Goal: Task Accomplishment & Management: Use online tool/utility

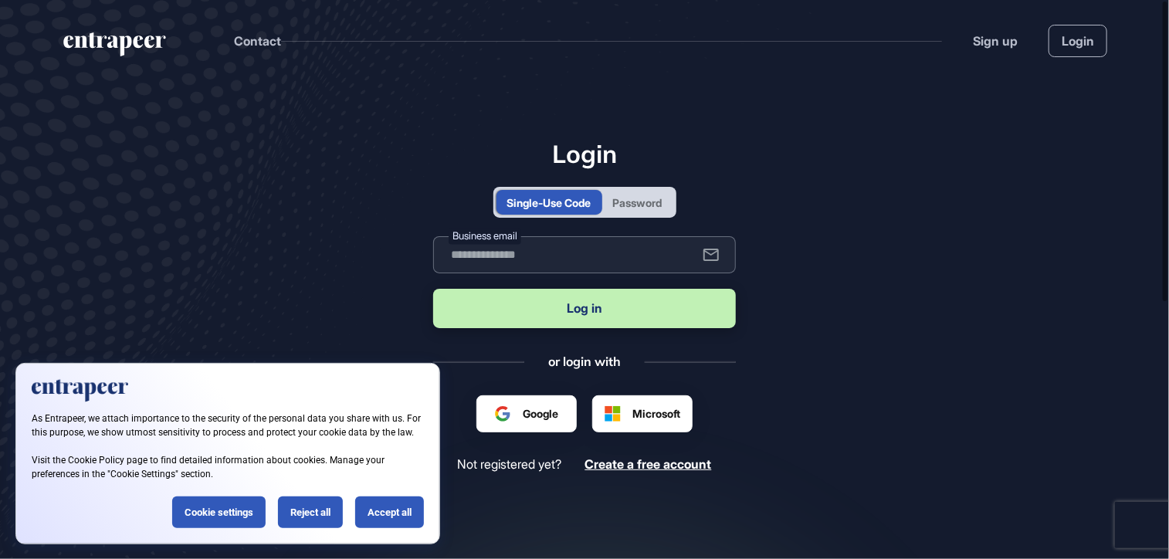
click at [518, 258] on input "text" at bounding box center [584, 254] width 303 height 37
type input "**********"
click at [565, 314] on button "Log in" at bounding box center [584, 308] width 303 height 39
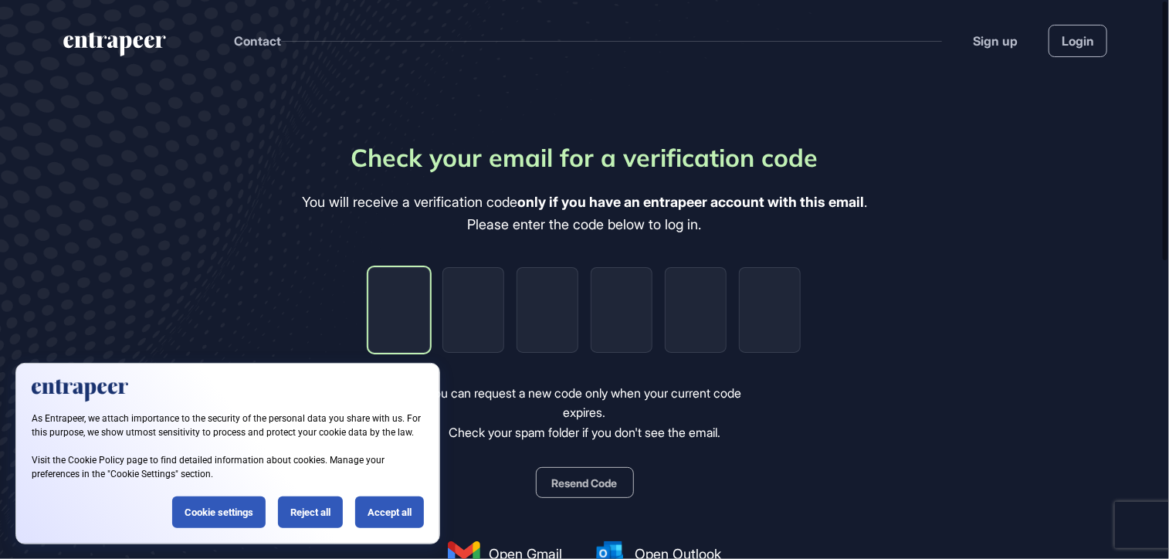
click at [396, 304] on input "tel" at bounding box center [399, 310] width 62 height 86
type input "*"
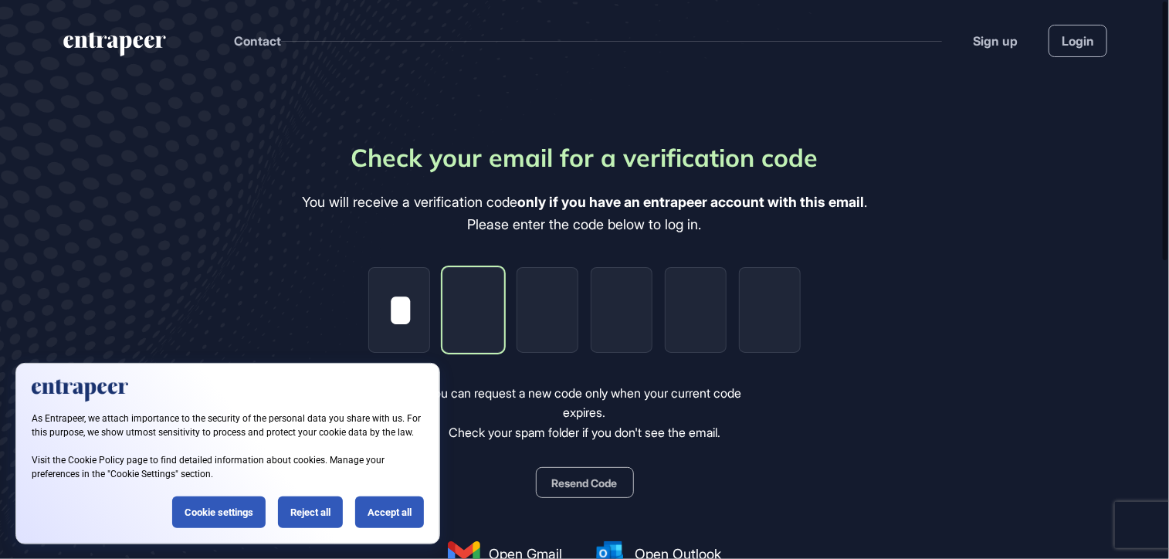
type input "*"
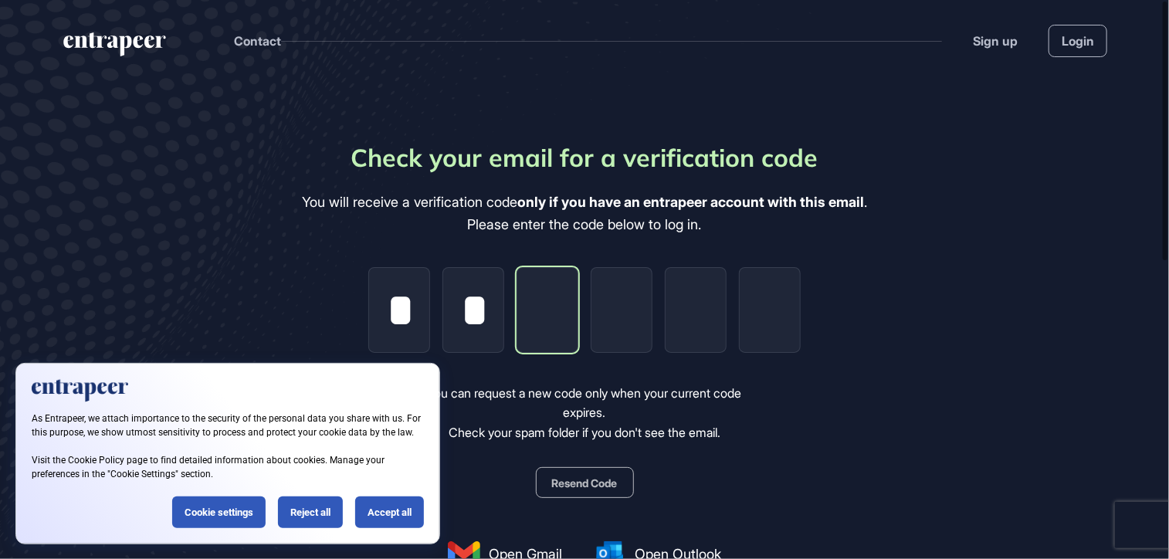
type input "*"
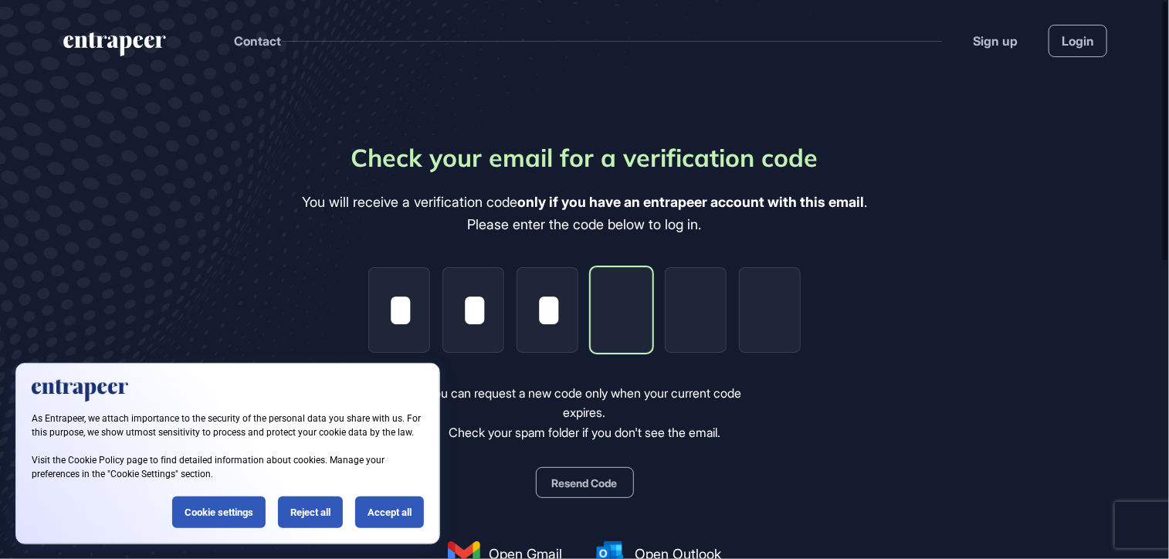
type input "*"
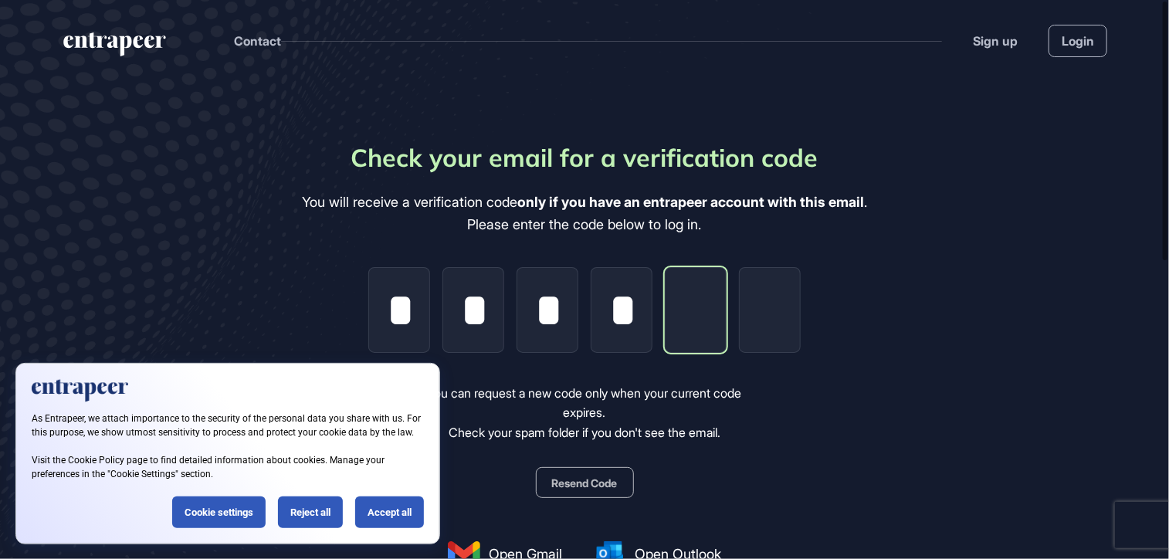
type input "*"
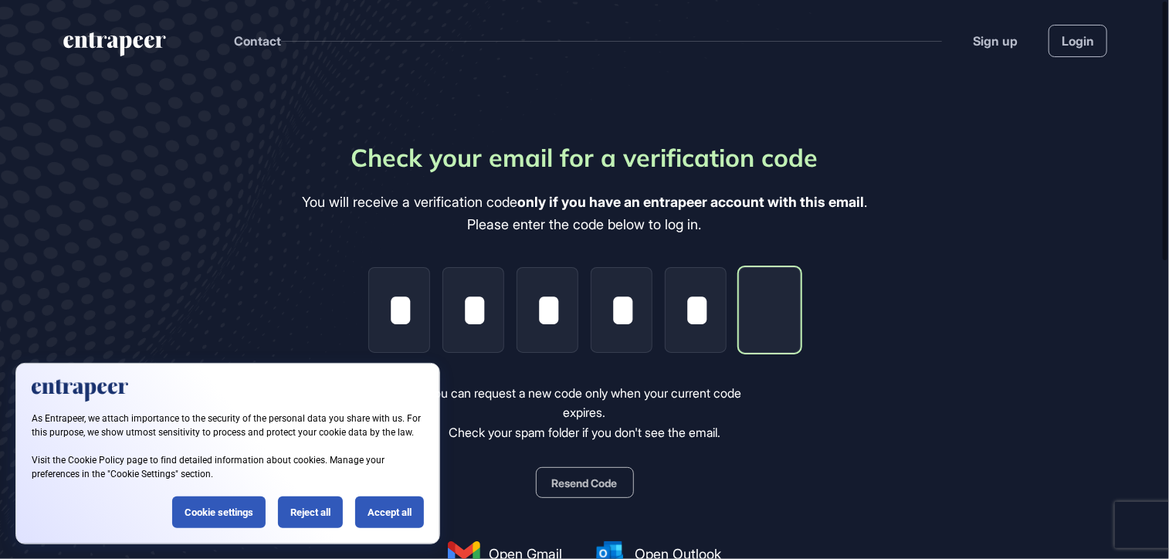
type input "*"
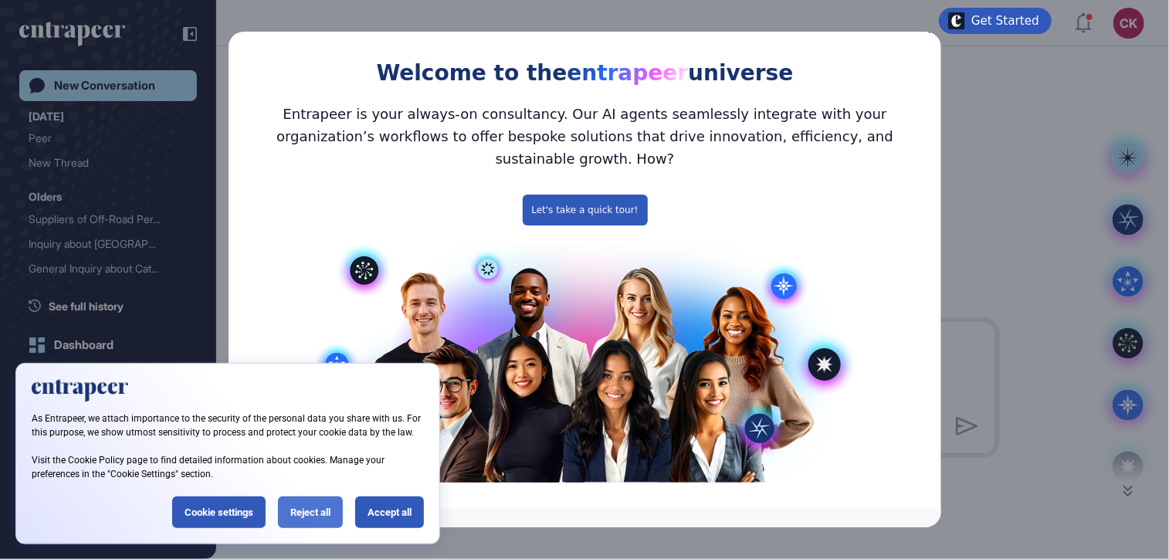
click at [315, 511] on div "Reject all" at bounding box center [310, 513] width 65 height 32
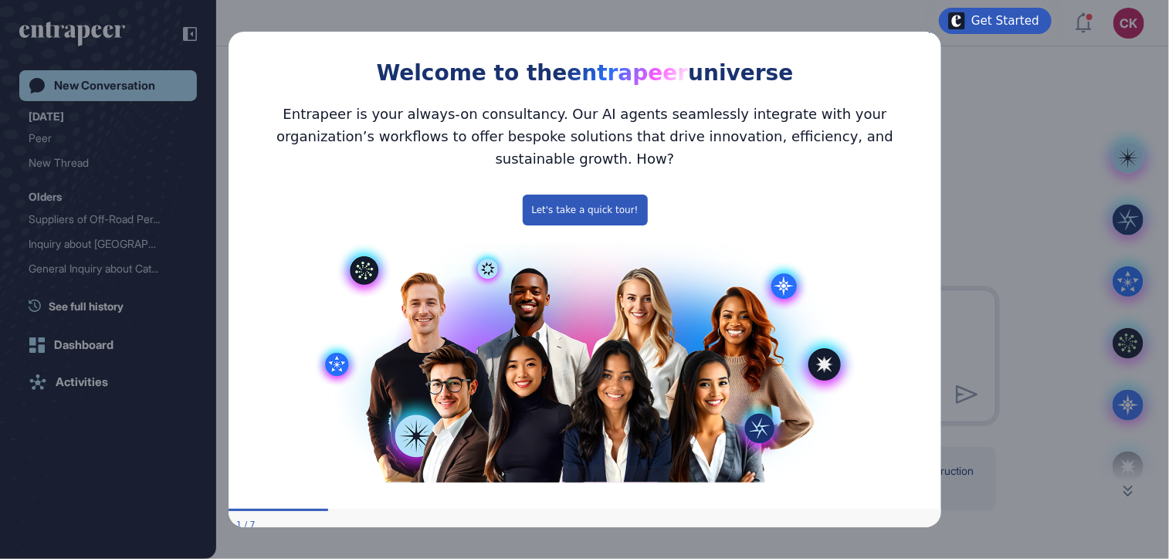
drag, startPoint x: 931, startPoint y: 42, endPoint x: 1158, endPoint y: 74, distance: 229.4
click at [931, 32] on icon "Close Preview" at bounding box center [931, 29] width 6 height 6
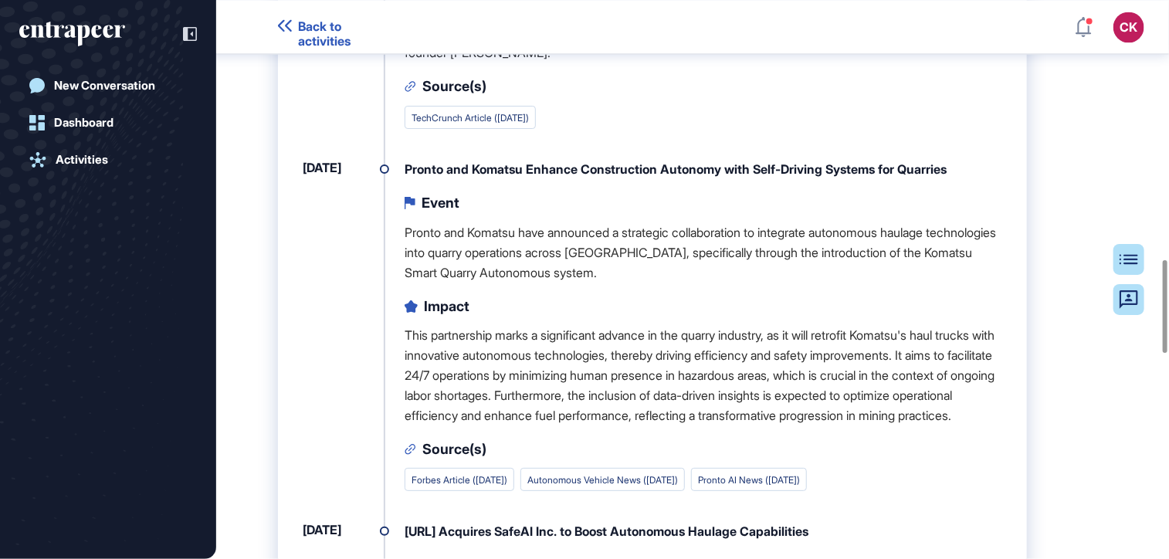
scroll to position [1552, 0]
